Goal: Task Accomplishment & Management: Complete application form

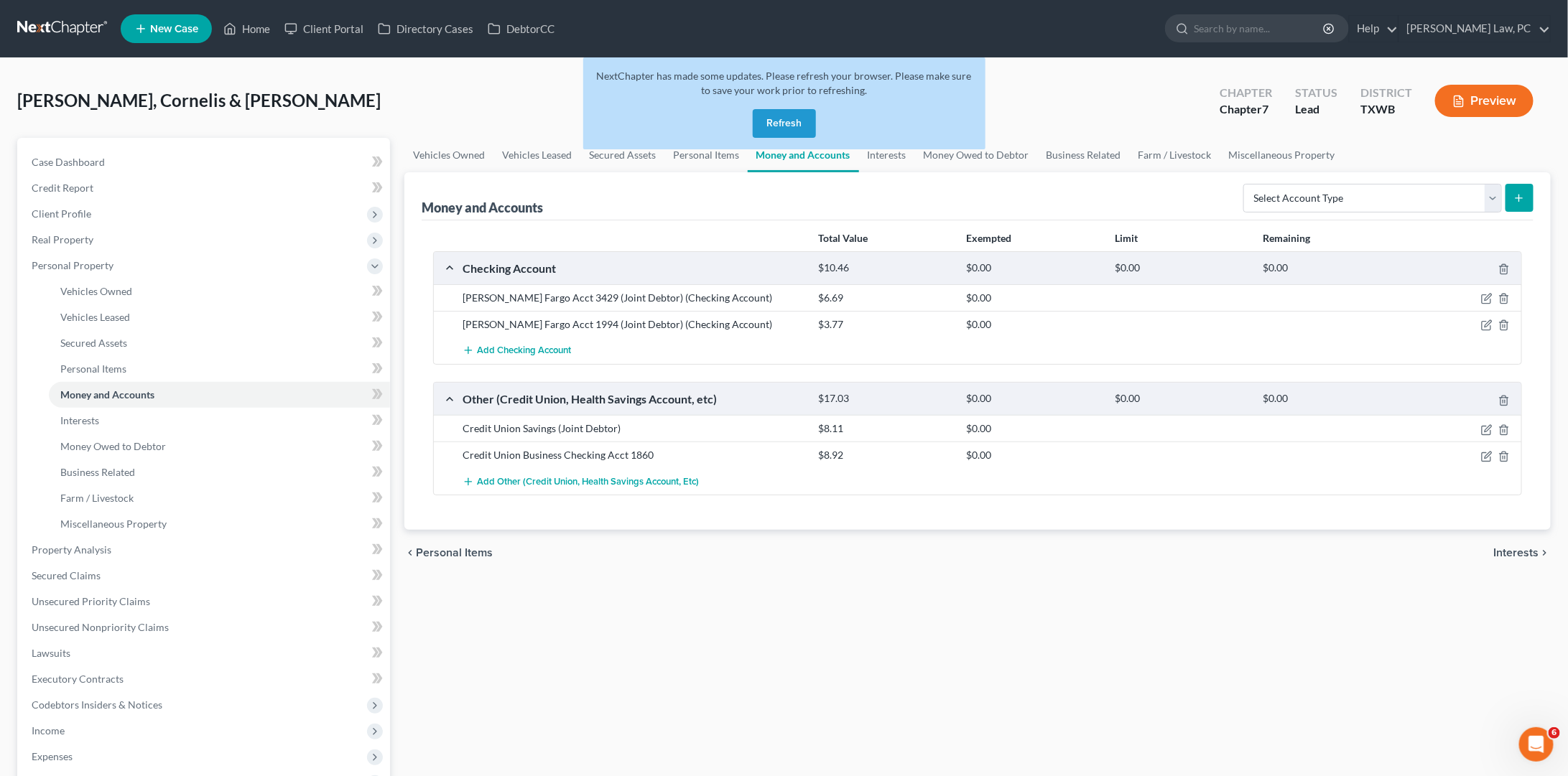
click at [56, 25] on link at bounding box center [63, 28] width 92 height 26
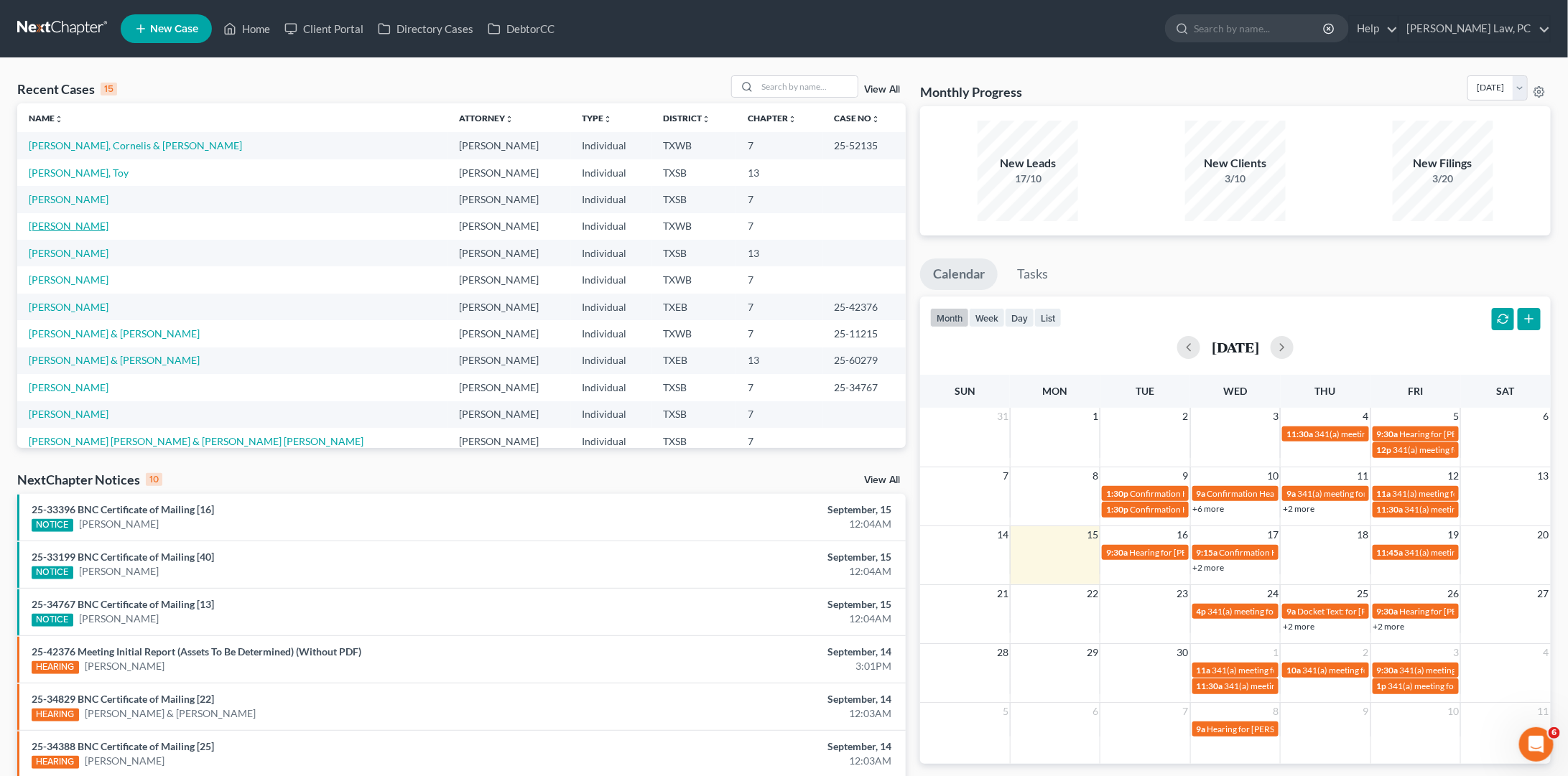
click at [64, 223] on link "Anderson, Luisa" at bounding box center [68, 226] width 80 height 12
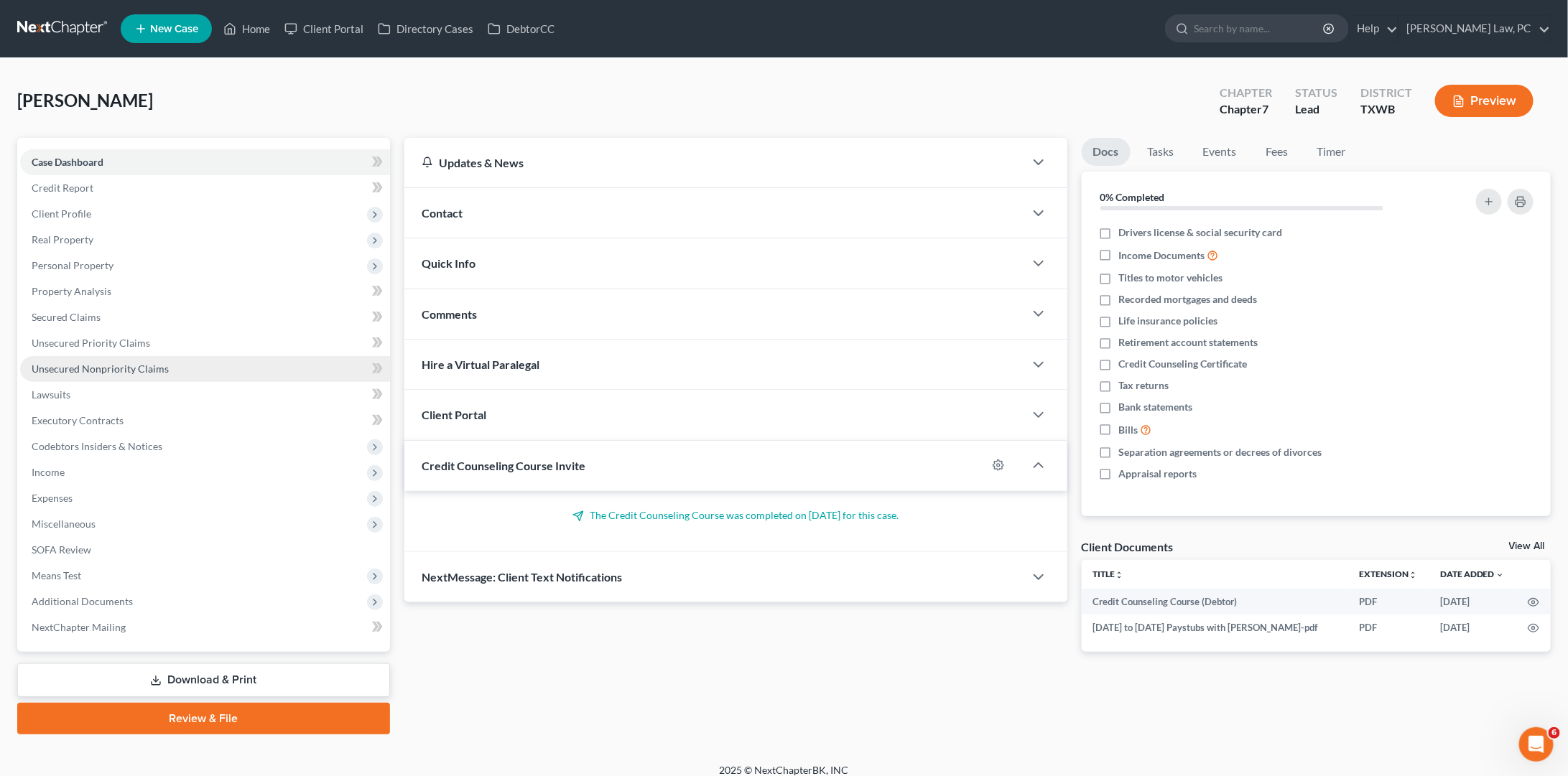
click at [121, 363] on span "Unsecured Nonpriority Claims" at bounding box center [100, 369] width 138 height 12
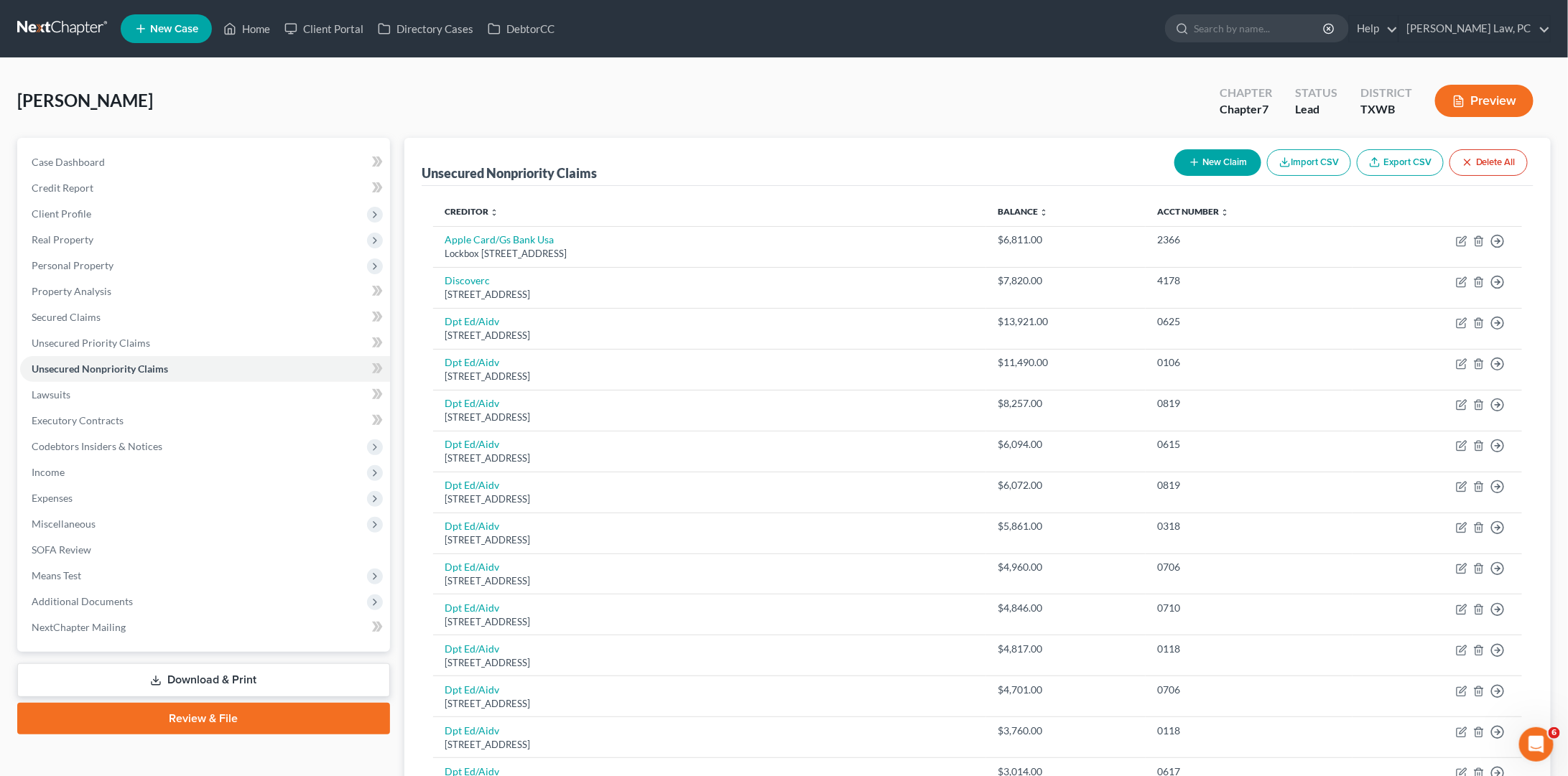
click at [1214, 161] on button "New Claim" at bounding box center [1218, 162] width 87 height 27
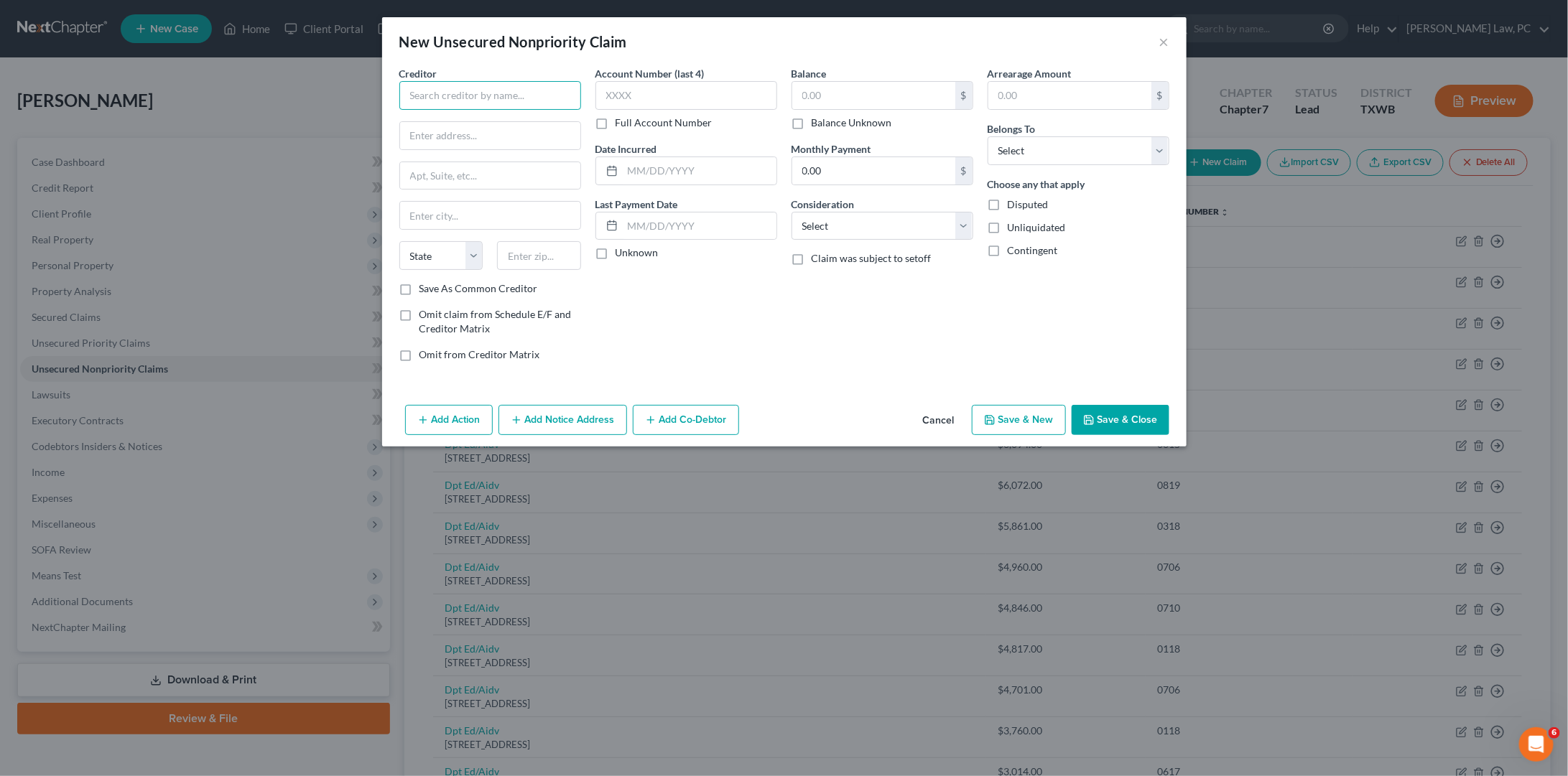
click at [504, 95] on input "text" at bounding box center [490, 95] width 182 height 28
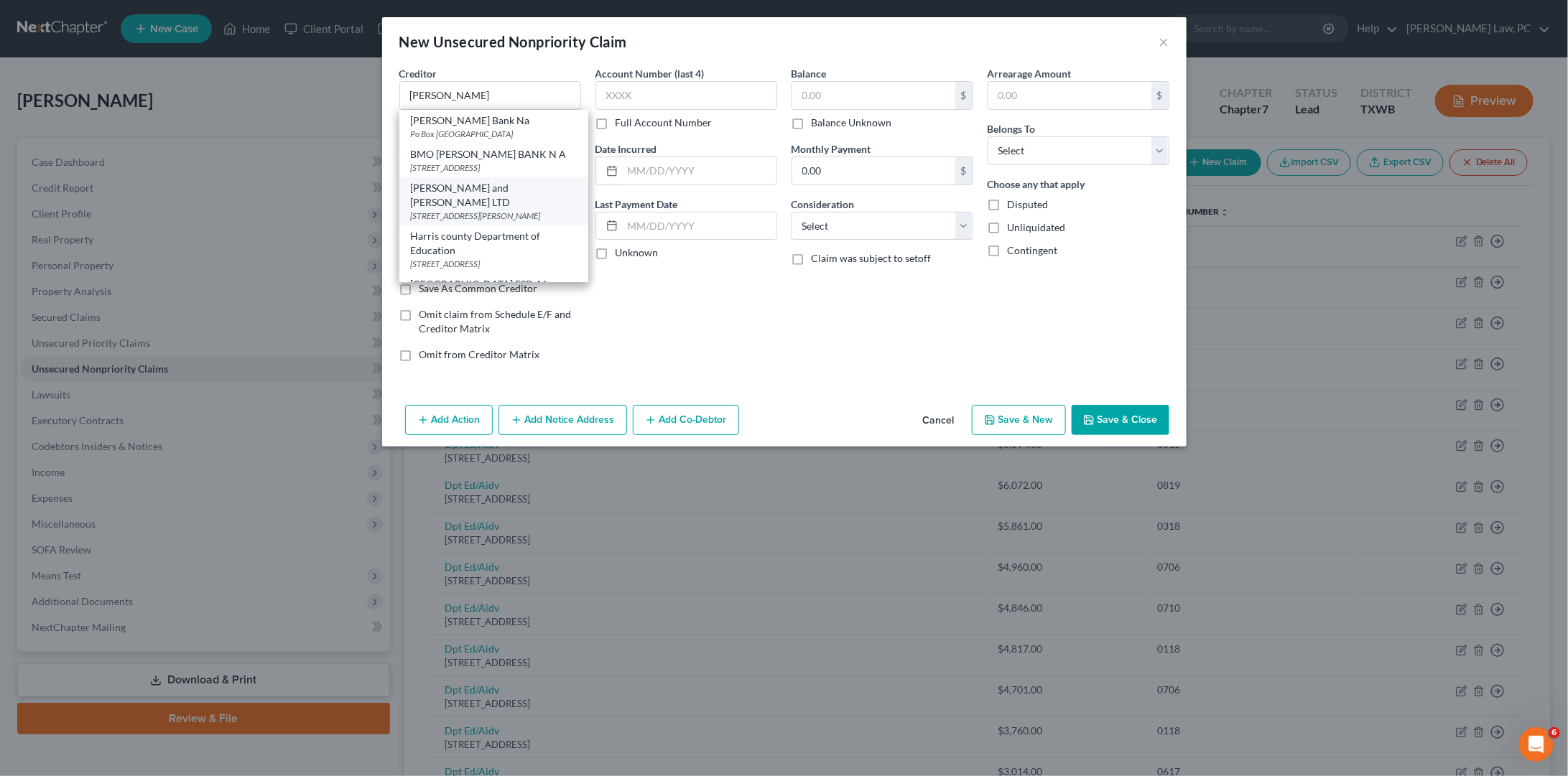
click at [432, 209] on div "111 West jackson Boulevard Suite 650, Chicago, IL 60604" at bounding box center [493, 216] width 166 height 12
type input "Harris and Harris LTD"
type input "111 West jackson Boulevard"
type input "Suite 650"
type input "Chicago"
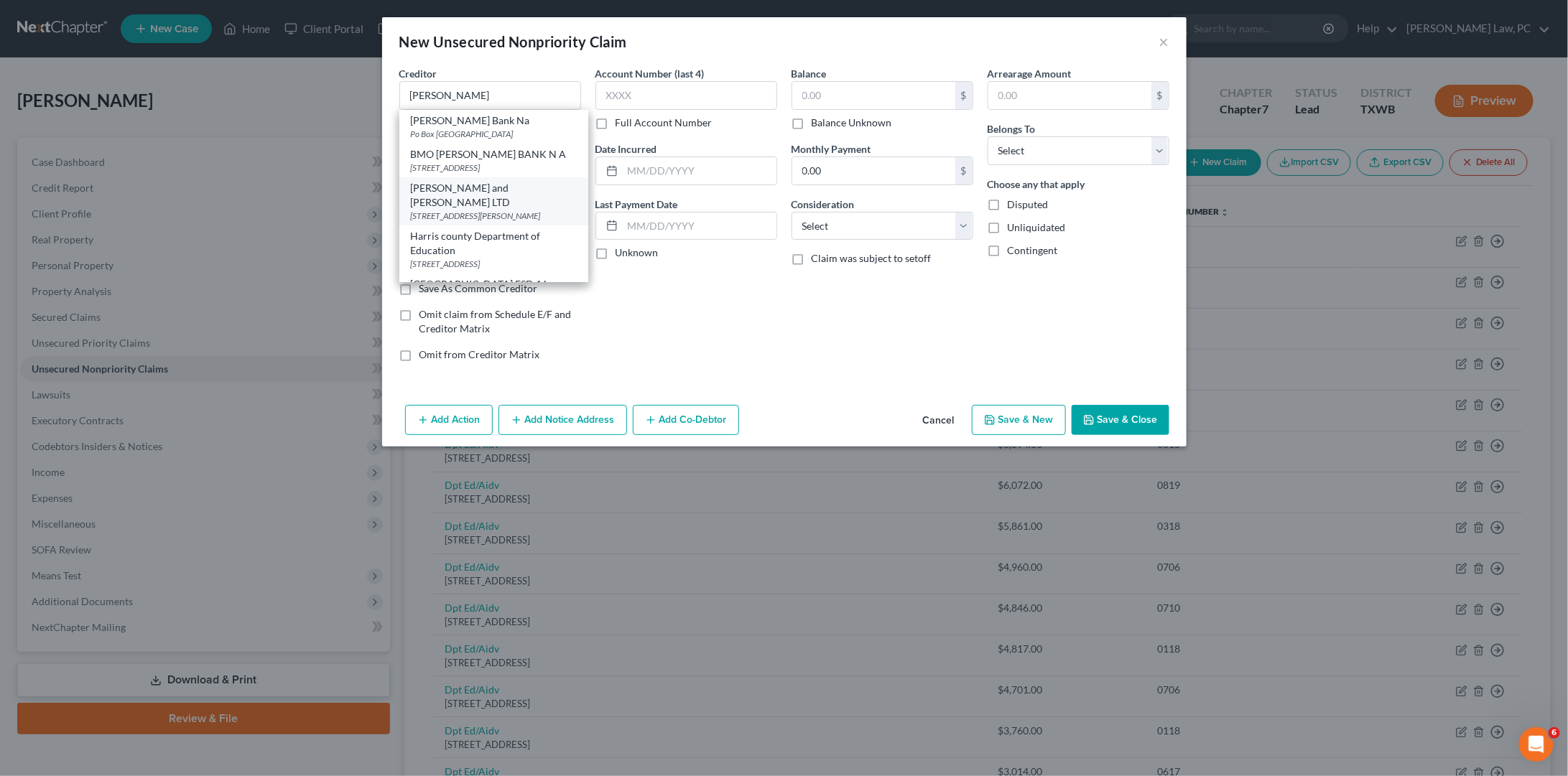
select select "14"
type input "60604"
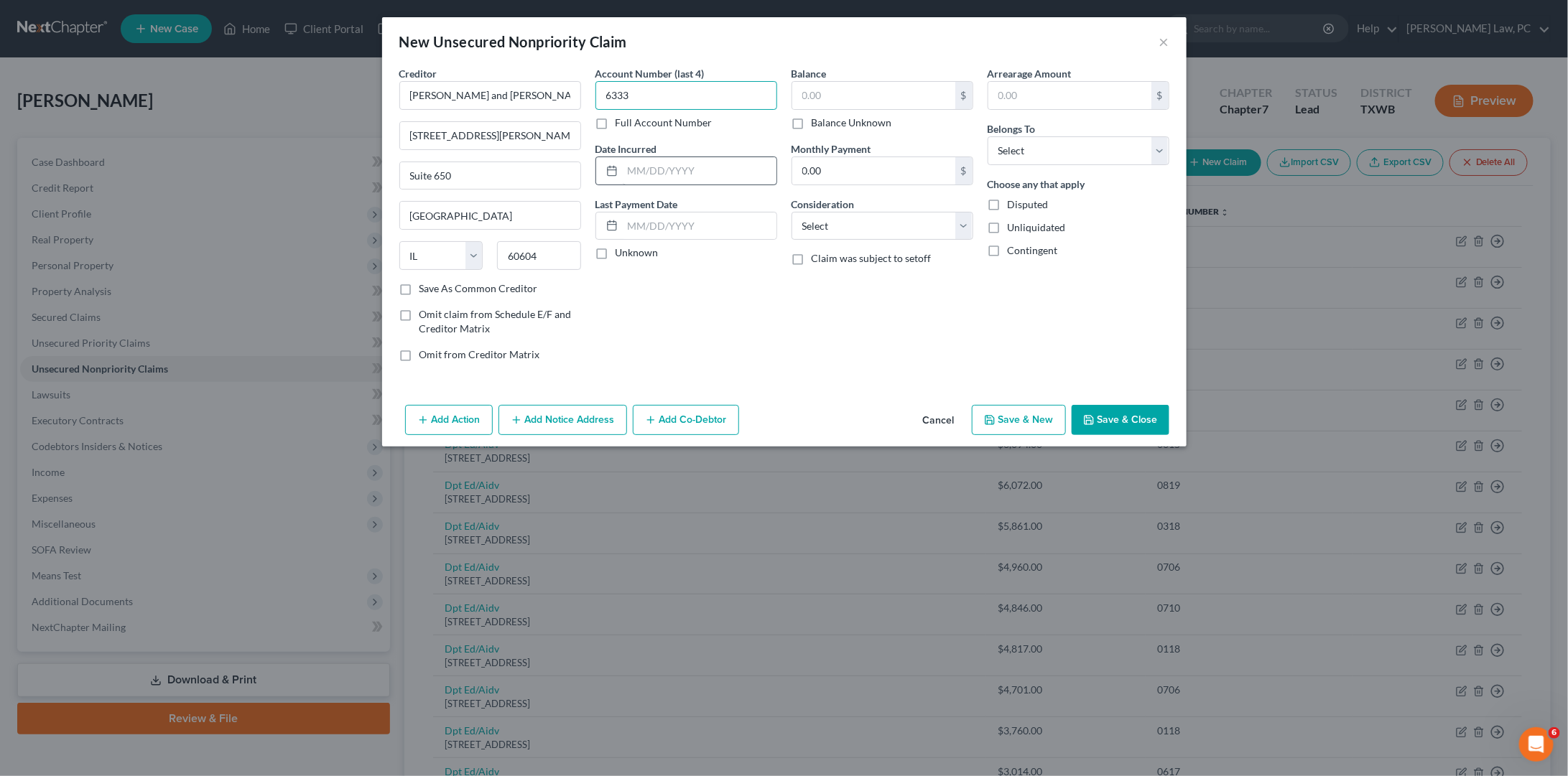
type input "6333"
click at [700, 178] on input "text" at bounding box center [699, 170] width 154 height 27
type input "08/24/2023"
click at [821, 100] on input "text" at bounding box center [874, 95] width 163 height 27
type input "200.30"
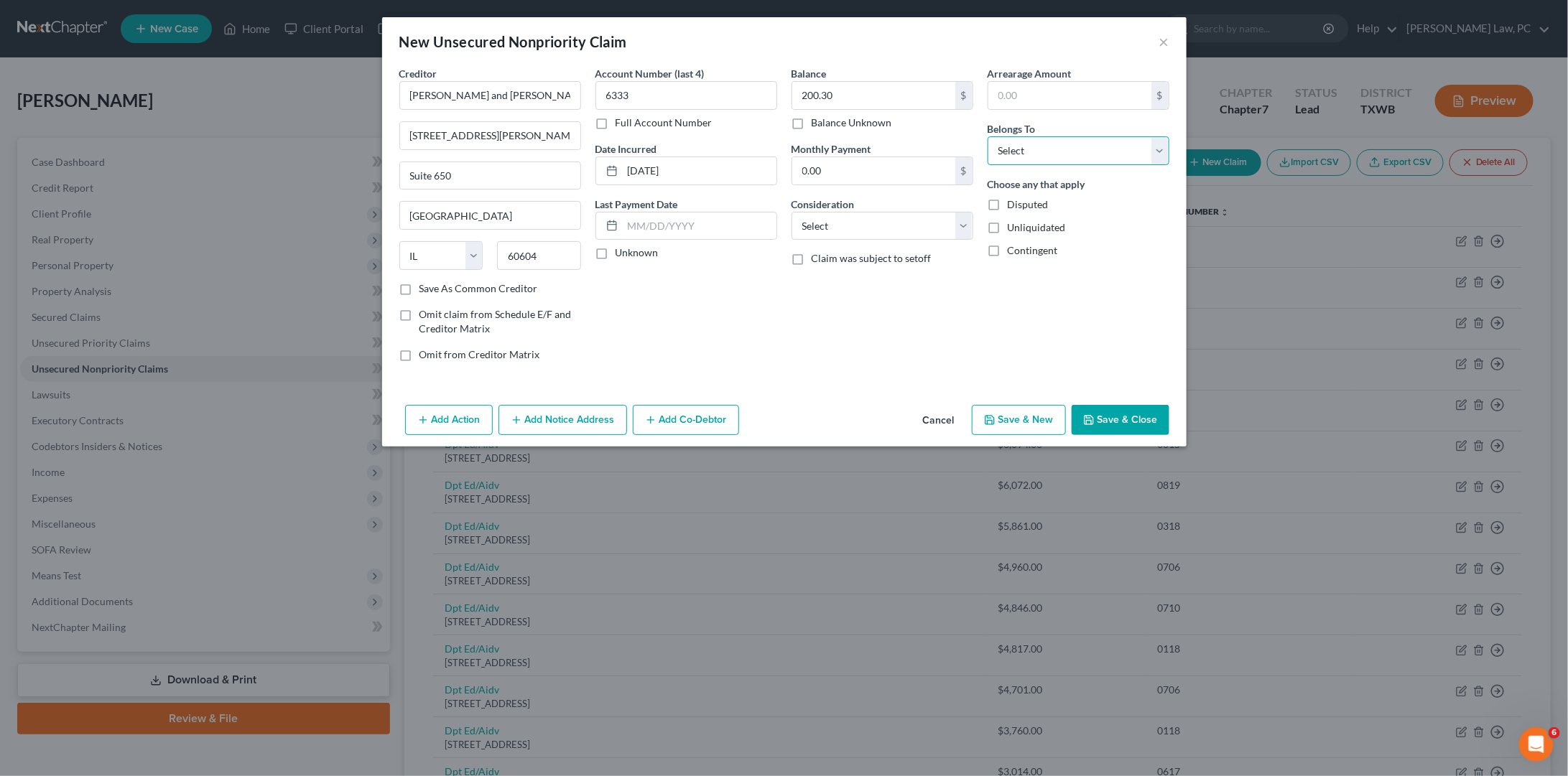
select select "0"
click at [912, 237] on div "Balance 200.30 $ Balance Unknown Balance Undetermined 200.30 $ Balance Unknown …" at bounding box center [882, 219] width 196 height 308
select select "9"
click at [1142, 413] on button "Save & Close" at bounding box center [1121, 420] width 98 height 30
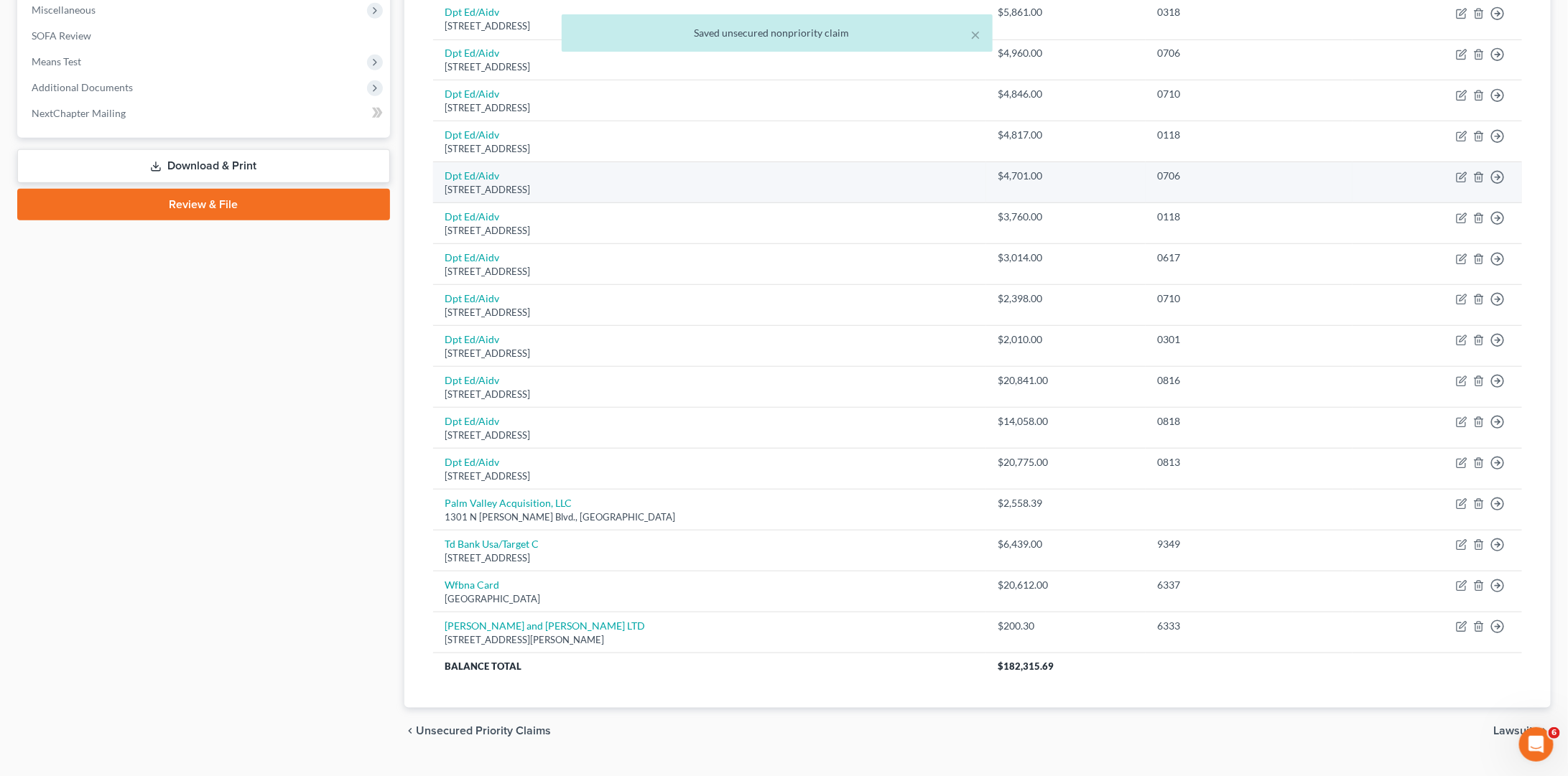
scroll to position [513, 0]
